Goal: Task Accomplishment & Management: Manage account settings

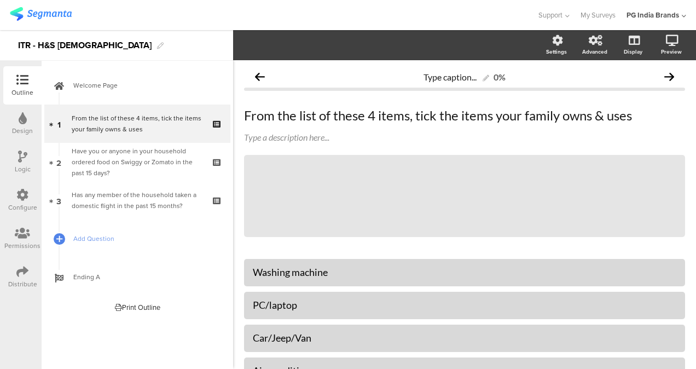
click at [59, 15] on img at bounding box center [41, 14] width 62 height 14
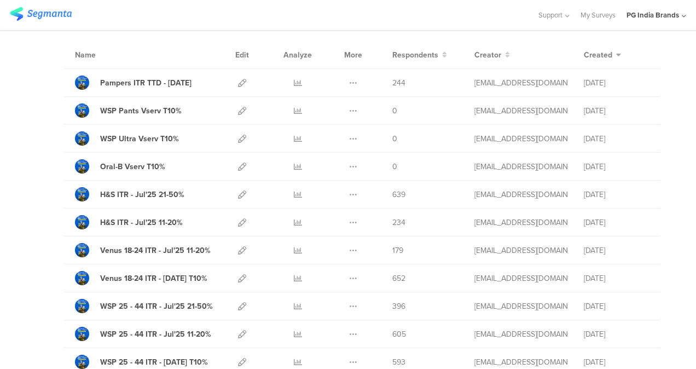
scroll to position [79, 0]
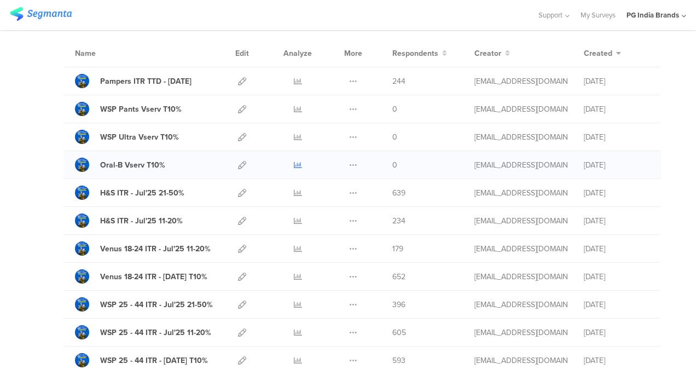
click at [294, 161] on icon at bounding box center [298, 165] width 8 height 8
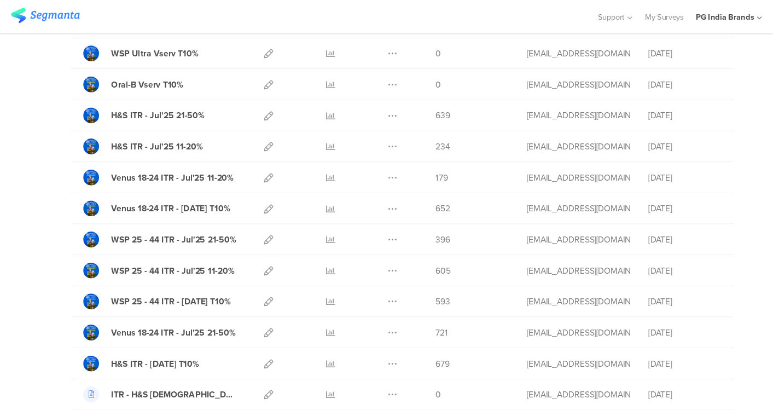
scroll to position [171, 0]
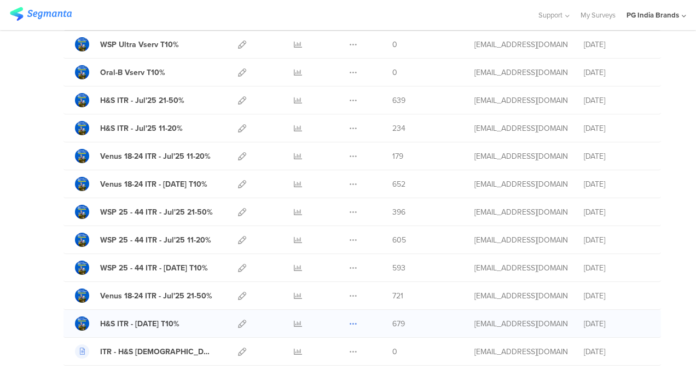
click at [349, 319] on icon at bounding box center [353, 323] width 8 height 8
click at [330, 347] on button "Duplicate" at bounding box center [331, 351] width 60 height 20
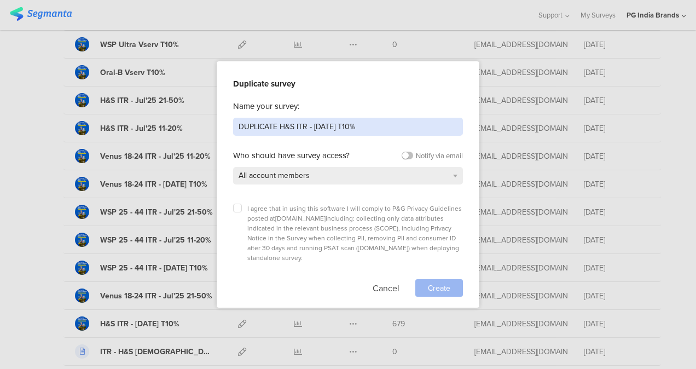
click at [306, 127] on input "DUPLICATE H&S ITR - [DATE] T10%" at bounding box center [348, 127] width 230 height 18
click at [322, 124] on input "Olay ITR - [DATE] T10%" at bounding box center [348, 127] width 230 height 18
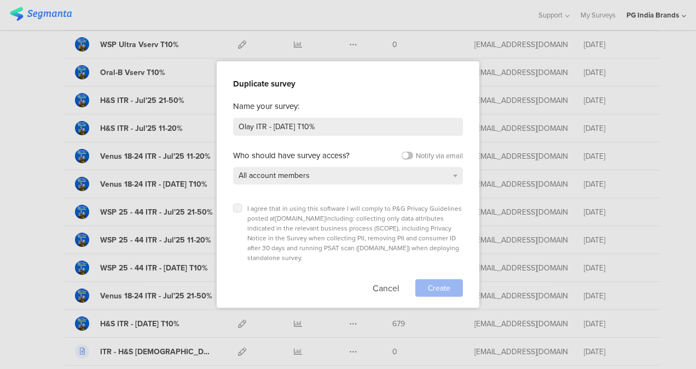
click at [233, 209] on label at bounding box center [237, 207] width 9 height 9
click at [0, 0] on input "checkbox" at bounding box center [0, 0] width 0 height 0
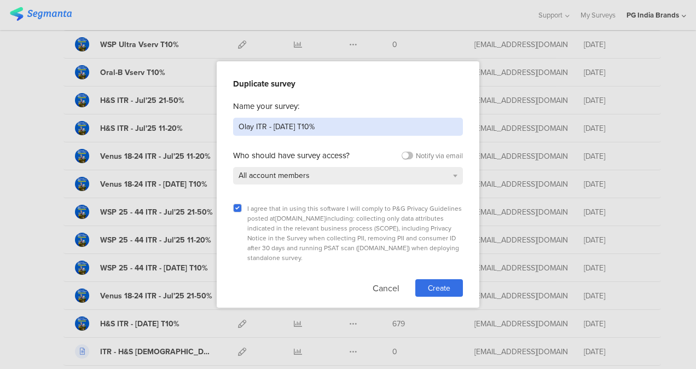
click at [282, 125] on input "Olay ITR - [DATE] T10%" at bounding box center [348, 127] width 230 height 18
type input "Olay ITR - [DATE] T10%"
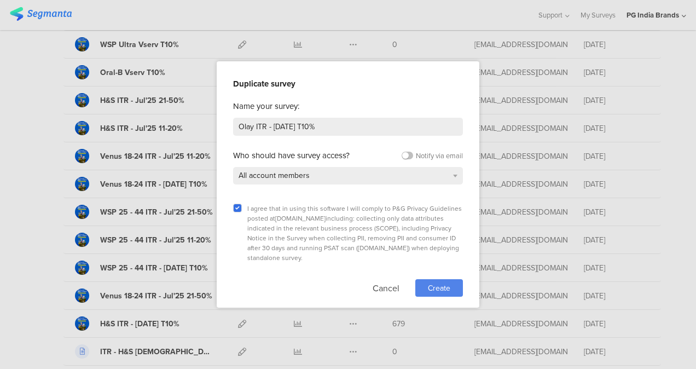
click at [447, 282] on span "Create" at bounding box center [439, 287] width 22 height 11
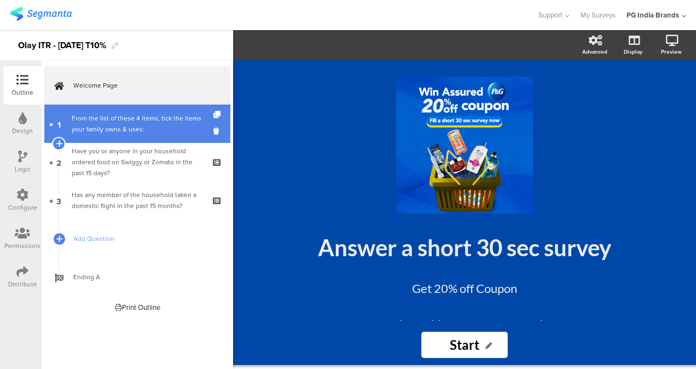
click at [163, 130] on div "From the list of these 4 items, tick the items your family owns & uses:" at bounding box center [137, 124] width 131 height 22
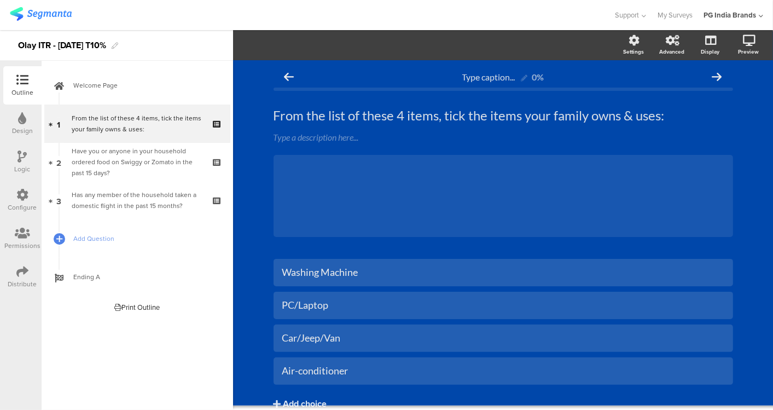
drag, startPoint x: 690, startPoint y: 0, endPoint x: 353, endPoint y: 19, distance: 337.4
click at [353, 19] on div at bounding box center [307, 15] width 594 height 18
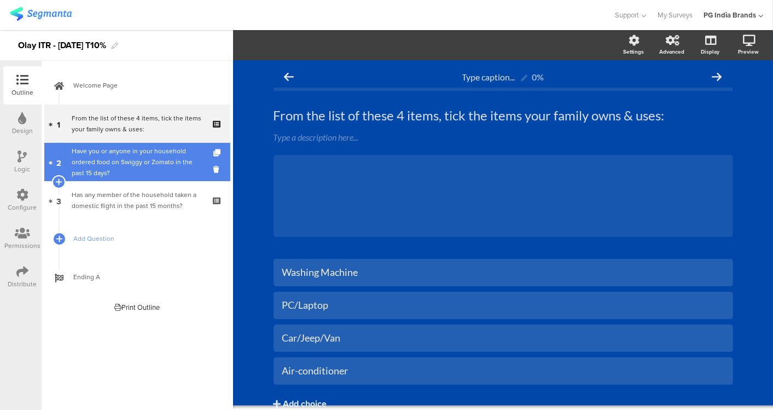
click at [143, 165] on div "Have you or anyone in your household ordered food on Swiggy or Zomato in the pa…" at bounding box center [137, 161] width 131 height 33
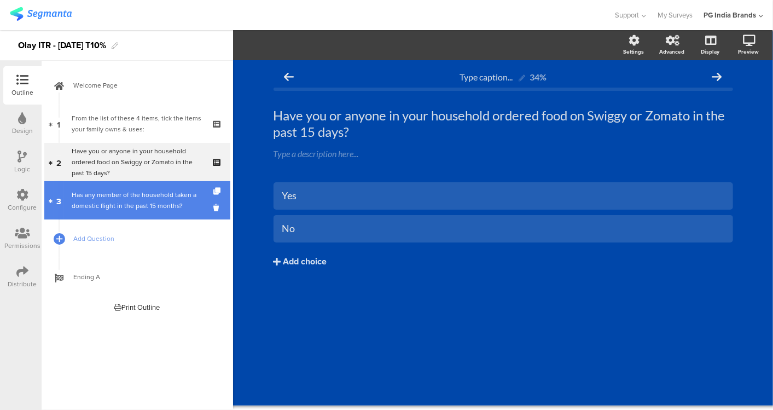
click at [148, 204] on div "Has any member of the household taken a domestic flight in the past 15 months?" at bounding box center [137, 200] width 131 height 22
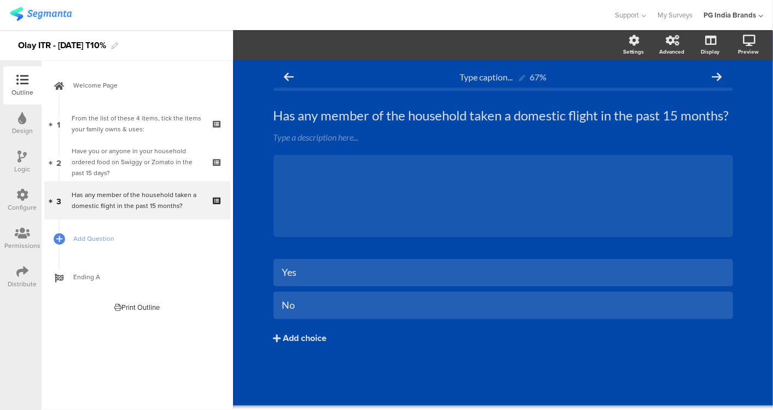
click at [18, 272] on icon at bounding box center [22, 271] width 12 height 12
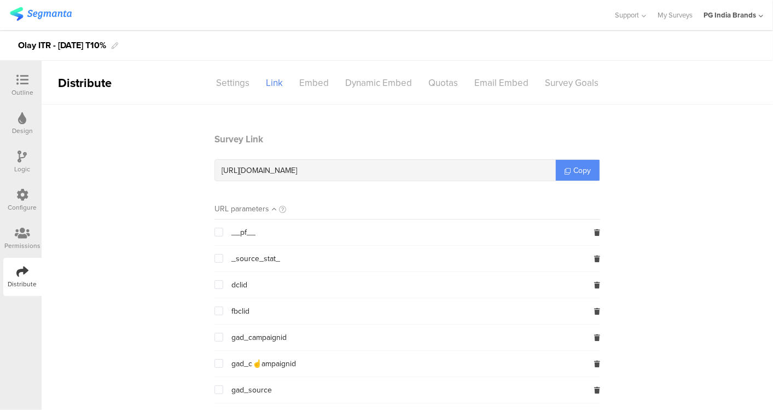
click at [580, 170] on span "Copy" at bounding box center [582, 170] width 18 height 11
